Goal: Check status: Check status

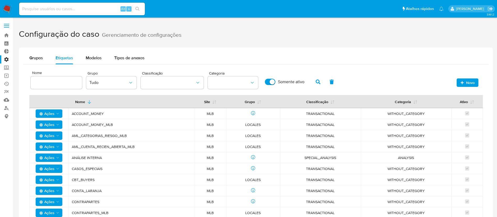
scroll to position [24, 0]
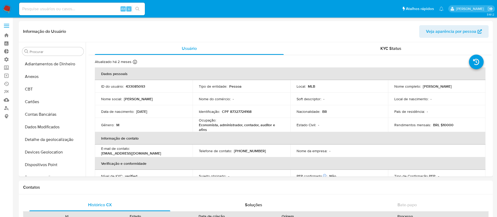
select select "10"
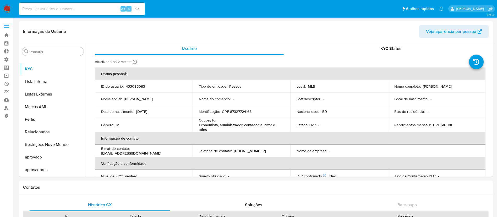
click at [82, 8] on input at bounding box center [82, 9] width 126 height 7
paste input "n3NdaeRitcDlquRSqS6ONk0n"
type input "n3NdaeRitcDlquRSqS6ONk0n"
click at [138, 8] on icon "search-icon" at bounding box center [138, 9] width 4 height 4
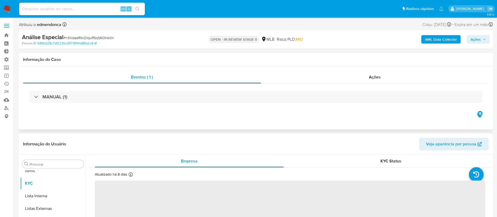
scroll to position [272, 0]
select select "10"
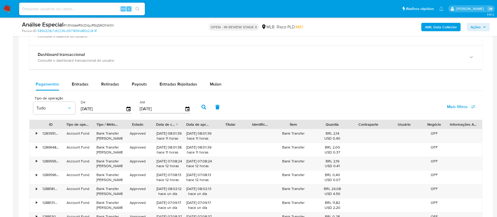
scroll to position [389, 0]
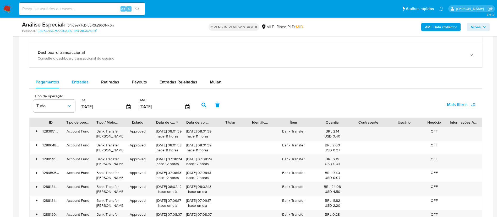
click at [77, 76] on div "Entradas" at bounding box center [80, 82] width 17 height 13
select select "10"
click at [109, 81] on span "Retiradas" at bounding box center [110, 82] width 18 height 6
select select "10"
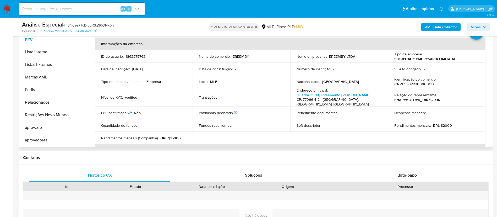
scroll to position [125, 0]
click at [52, 116] on button "Restrições Novo Mundo" at bounding box center [50, 114] width 61 height 13
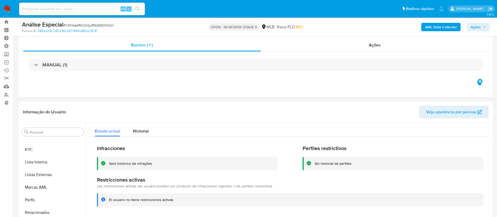
scroll to position [14, 0]
